Goal: Check status: Check status

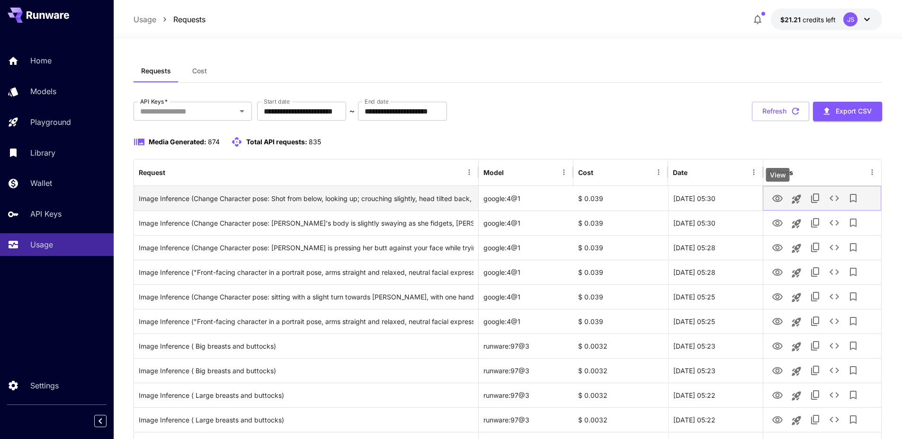
click at [775, 198] on icon "View" at bounding box center [777, 198] width 11 height 11
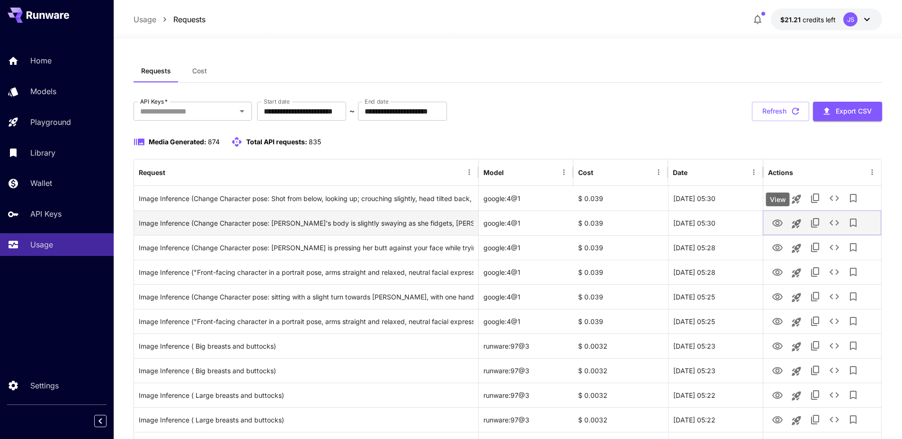
click at [778, 225] on icon "View" at bounding box center [777, 223] width 11 height 11
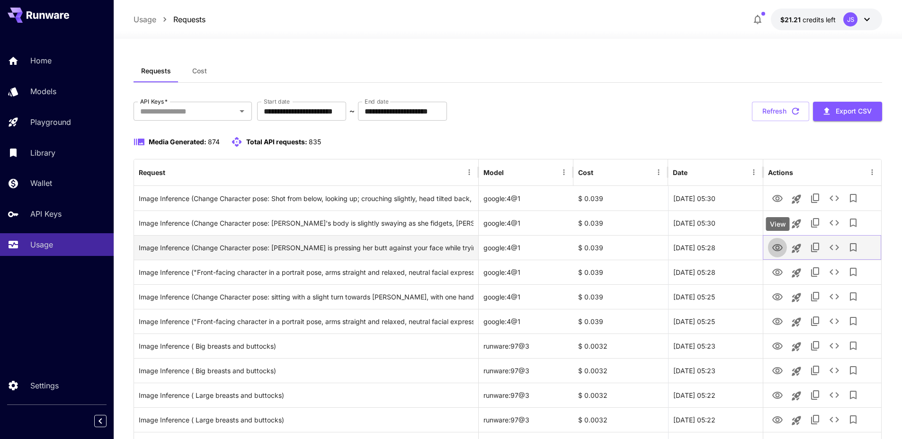
click at [774, 248] on icon "View" at bounding box center [777, 247] width 11 height 11
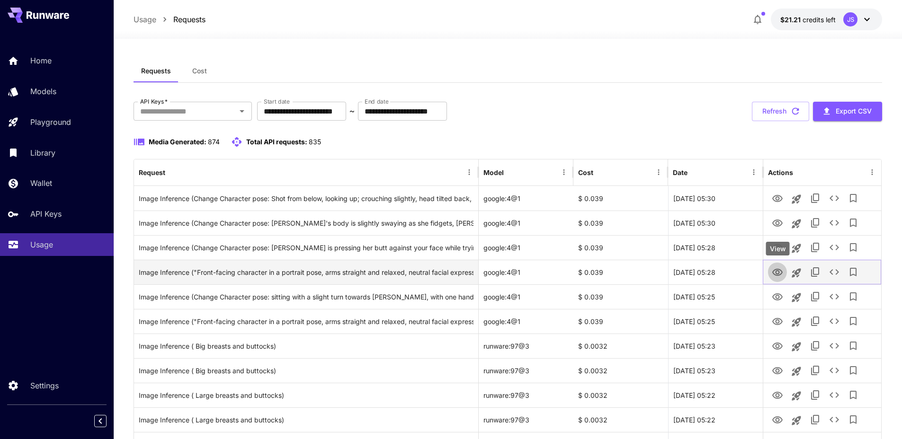
click at [776, 274] on icon "View" at bounding box center [777, 272] width 11 height 11
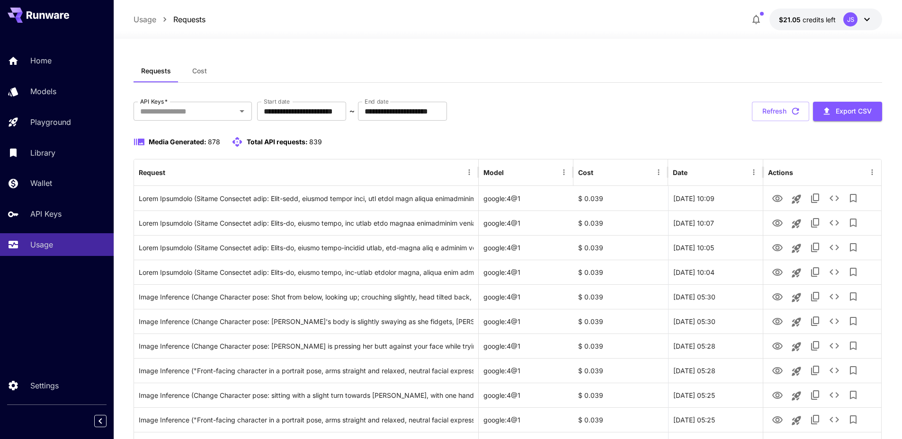
click at [585, 28] on div at bounding box center [508, 32] width 788 height 11
click at [584, 28] on div at bounding box center [508, 32] width 788 height 11
click at [564, 105] on div "**********" at bounding box center [508, 111] width 749 height 19
